Goal: Find specific page/section: Find specific page/section

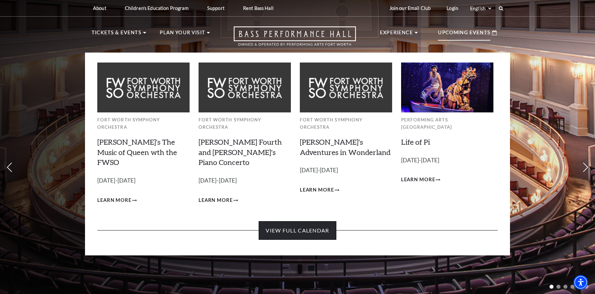
click at [308, 221] on link "View Full Calendar" at bounding box center [297, 230] width 77 height 19
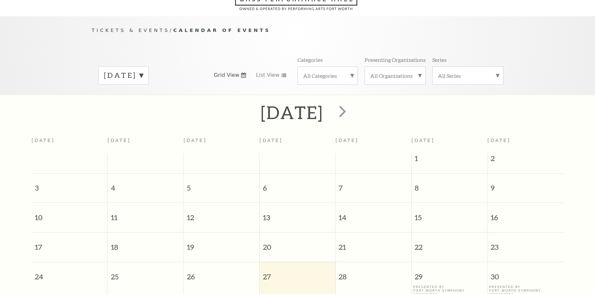
scroll to position [59, 0]
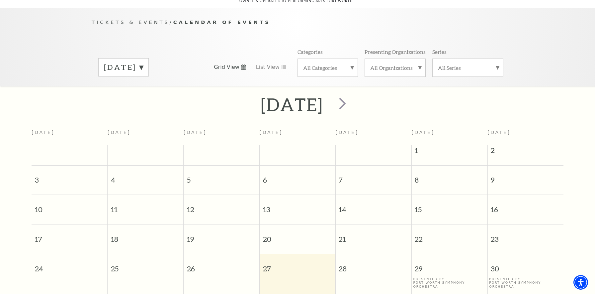
click at [125, 62] on label "[DATE]" at bounding box center [123, 67] width 39 height 10
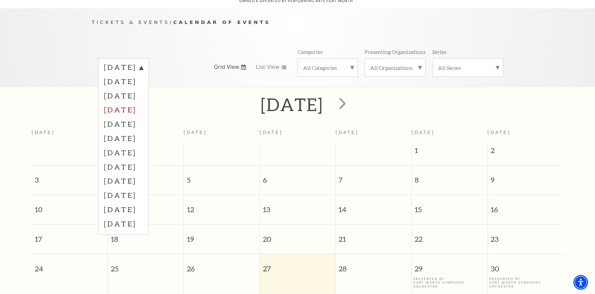
click at [135, 104] on label "[DATE]" at bounding box center [123, 109] width 39 height 14
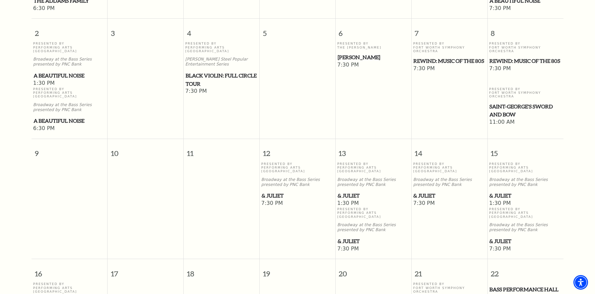
scroll to position [294, 0]
